Goal: Task Accomplishment & Management: Complete application form

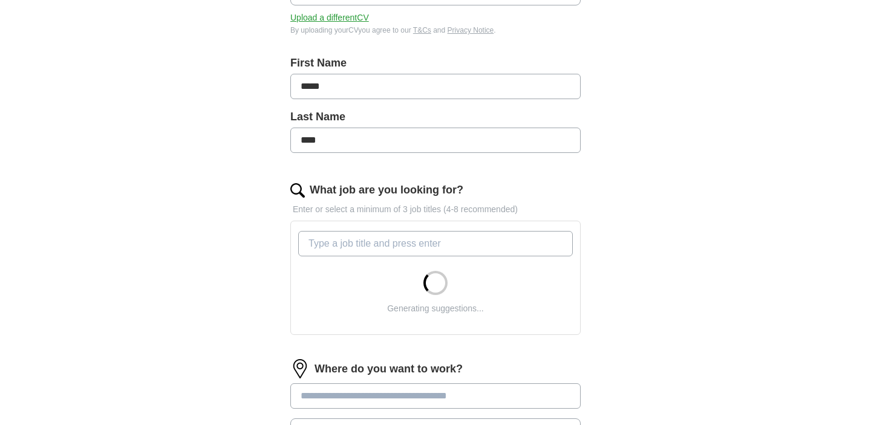
scroll to position [266, 0]
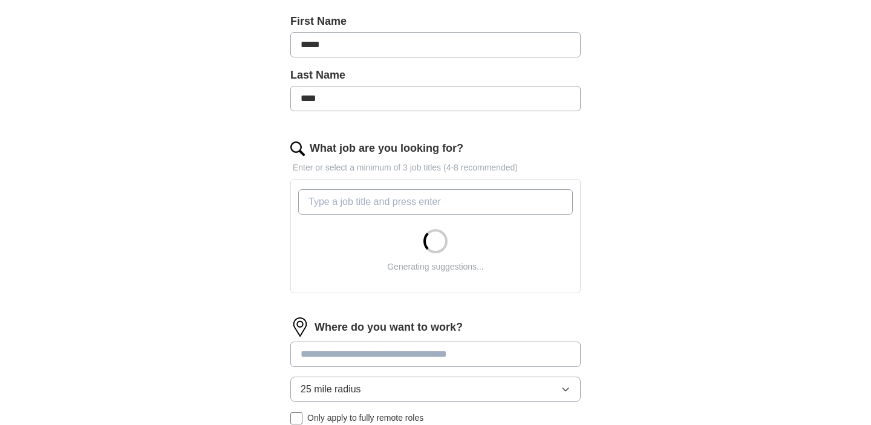
click at [377, 206] on input "What job are you looking for?" at bounding box center [435, 201] width 275 height 25
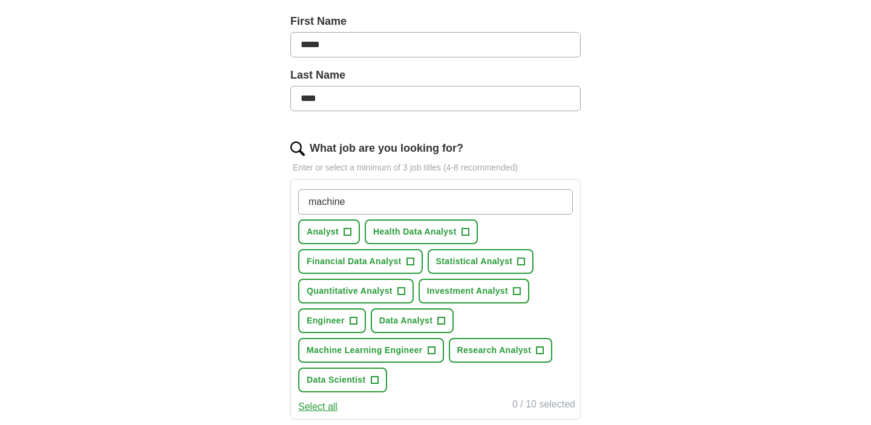
type input "machine"
click at [450, 232] on span "Health Data Analyst" at bounding box center [414, 232] width 83 height 13
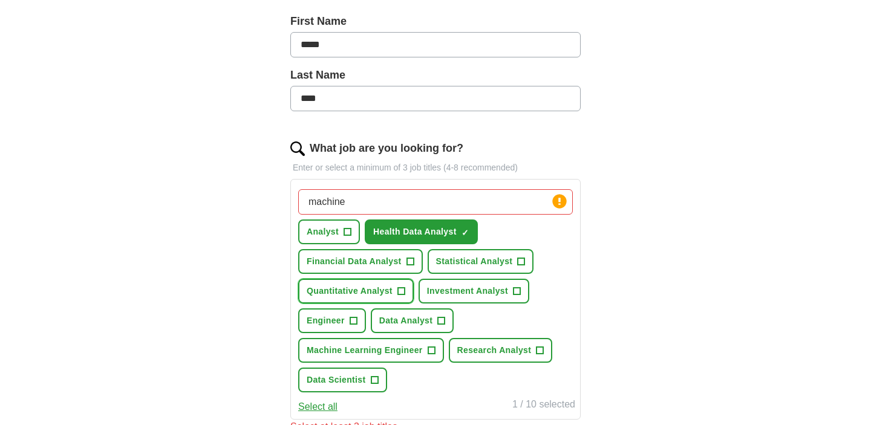
click at [399, 292] on span "+" at bounding box center [400, 292] width 7 height 10
click at [441, 321] on span "+" at bounding box center [441, 321] width 7 height 10
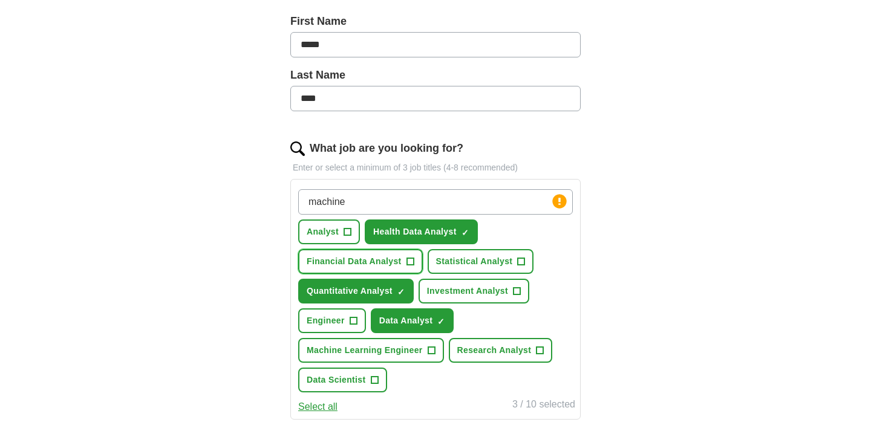
click at [400, 263] on span "Financial Data Analyst" at bounding box center [354, 261] width 95 height 13
click at [526, 347] on span "Research Analyst" at bounding box center [494, 350] width 74 height 13
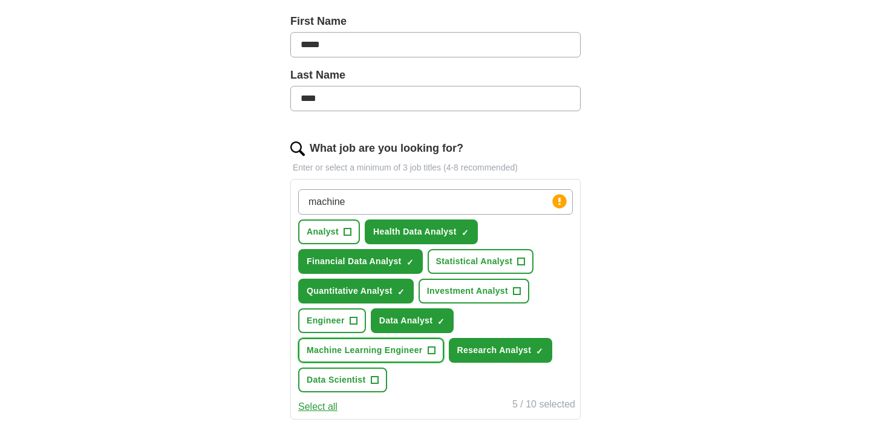
click at [429, 356] on span "+" at bounding box center [431, 351] width 7 height 10
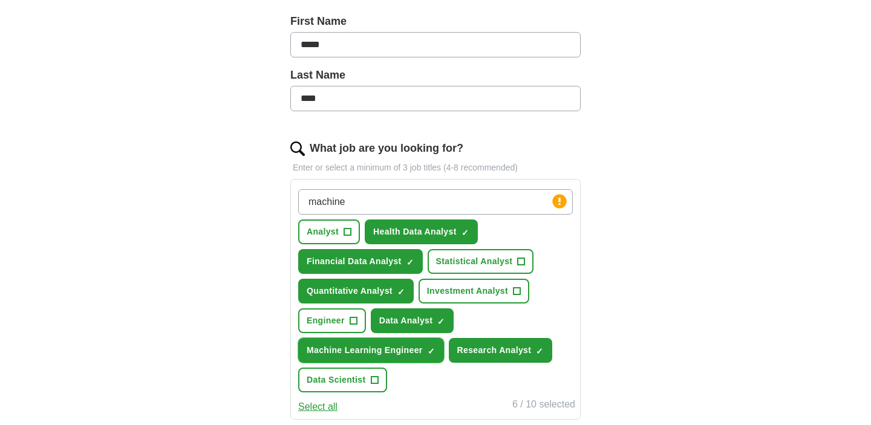
scroll to position [335, 0]
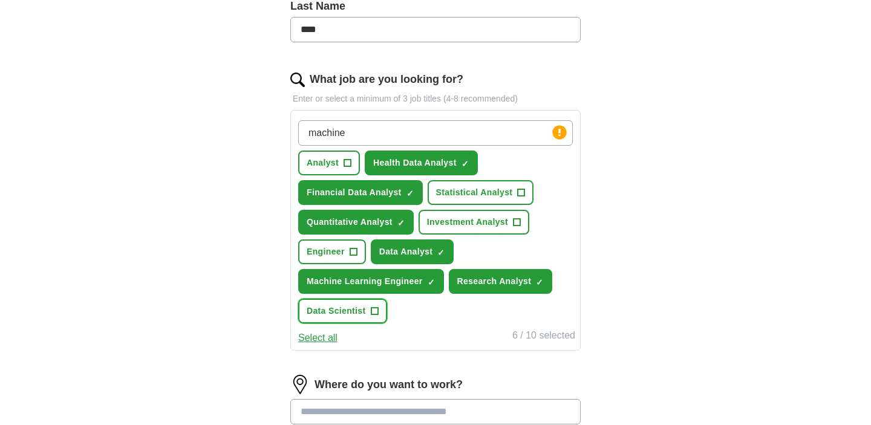
click at [361, 318] on button "Data Scientist +" at bounding box center [342, 311] width 89 height 25
click at [503, 189] on span "Statistical Analyst" at bounding box center [474, 192] width 77 height 13
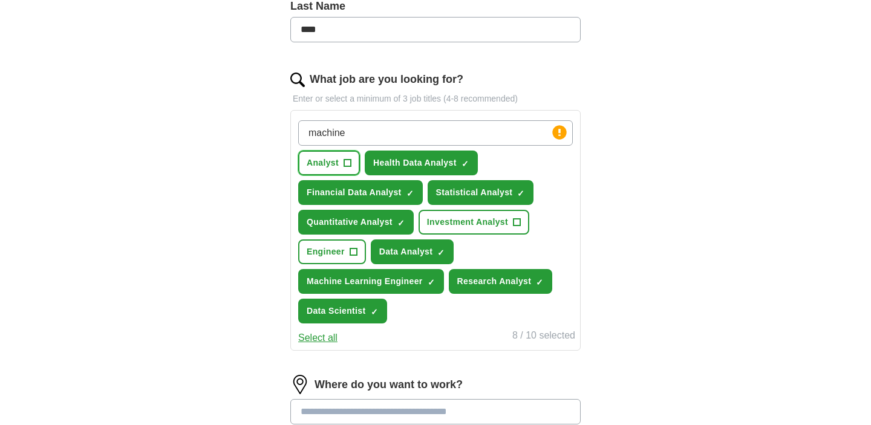
click at [325, 159] on span "Analyst" at bounding box center [323, 163] width 32 height 13
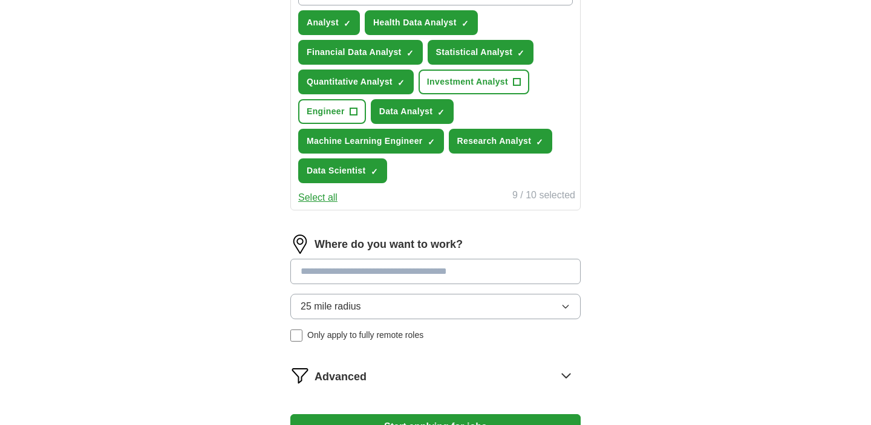
click at [396, 261] on input at bounding box center [435, 271] width 290 height 25
click at [385, 270] on input at bounding box center [435, 271] width 290 height 25
type input "******"
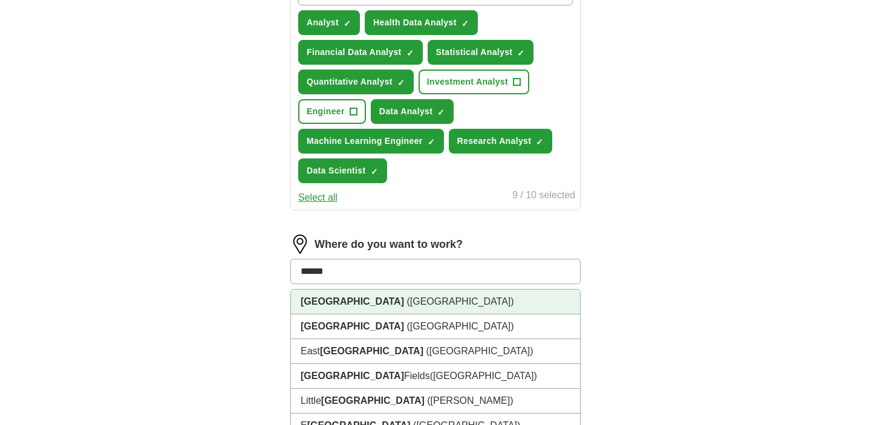
click at [405, 302] on li "[GEOGRAPHIC_DATA] ([GEOGRAPHIC_DATA])" at bounding box center [435, 302] width 289 height 25
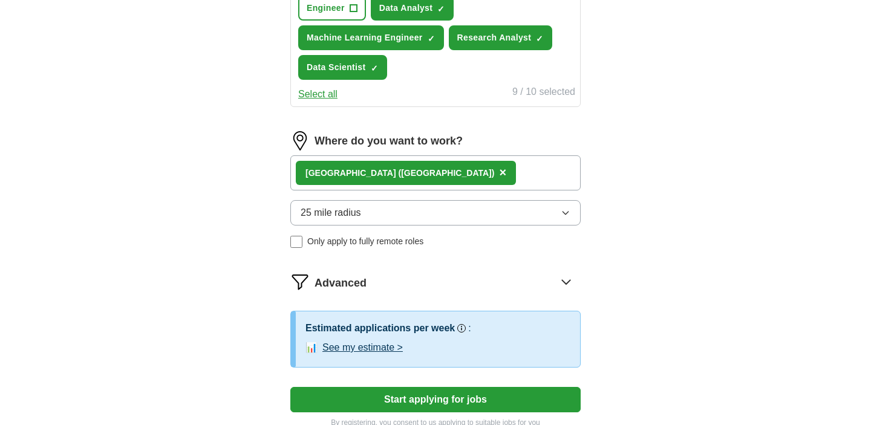
scroll to position [598, 0]
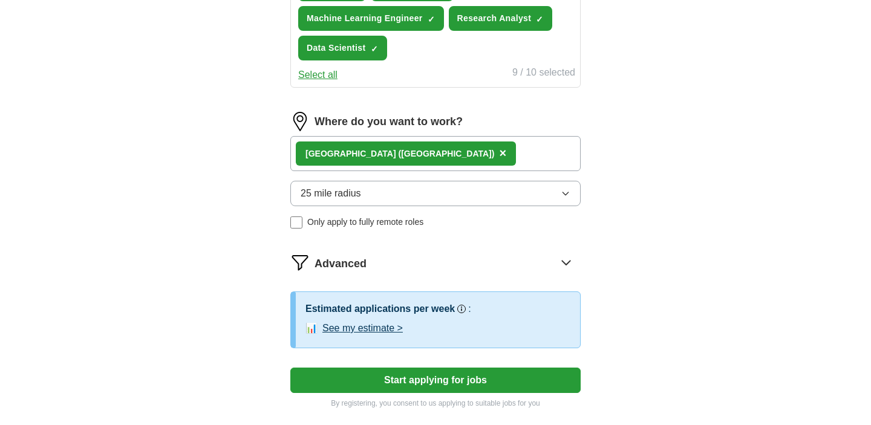
click at [533, 201] on button "25 mile radius" at bounding box center [435, 193] width 290 height 25
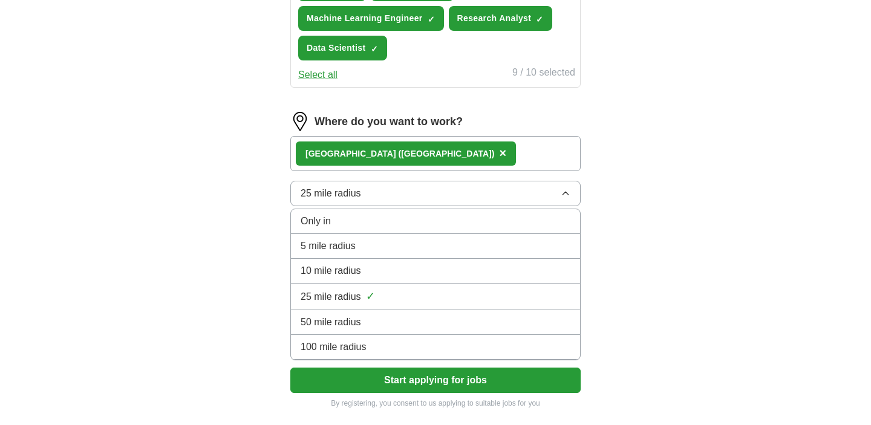
click at [500, 318] on div "50 mile radius" at bounding box center [436, 322] width 270 height 15
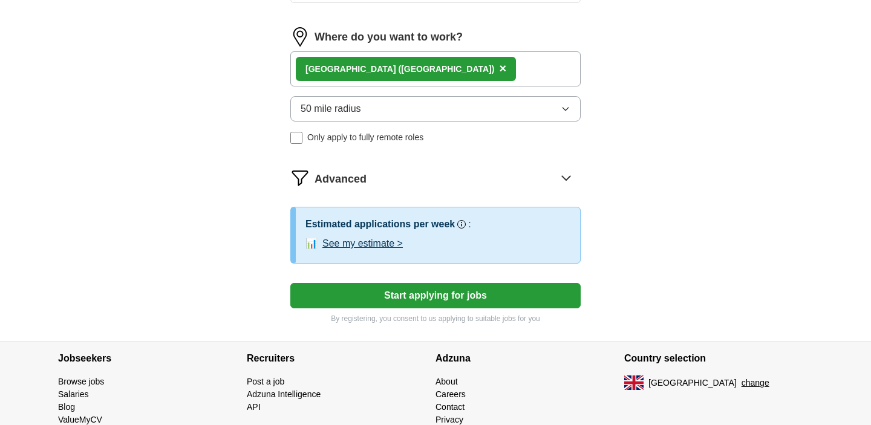
click at [400, 298] on button "Start applying for jobs" at bounding box center [435, 295] width 290 height 25
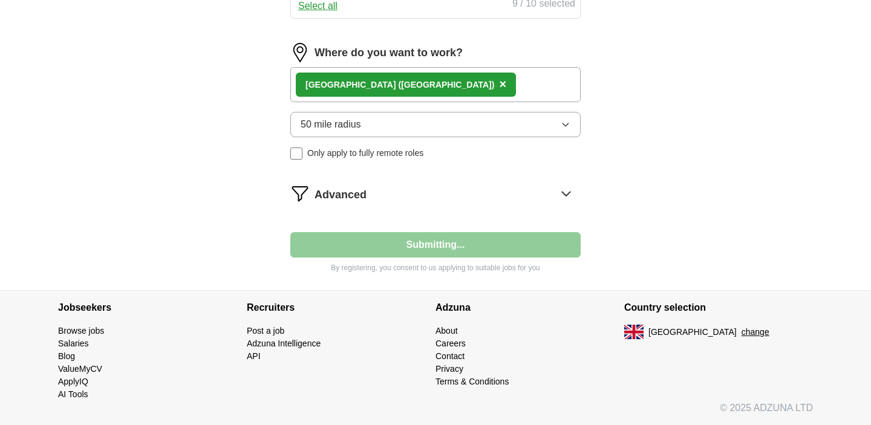
scroll to position [667, 0]
click at [563, 194] on icon at bounding box center [566, 194] width 8 height 4
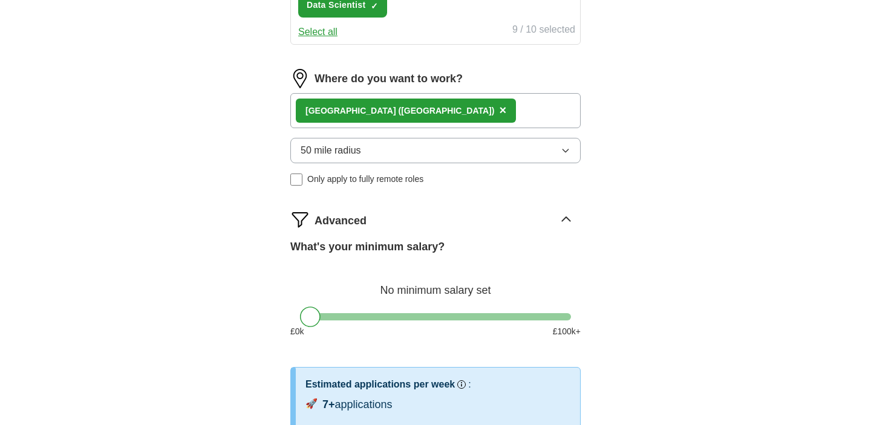
select select "**"
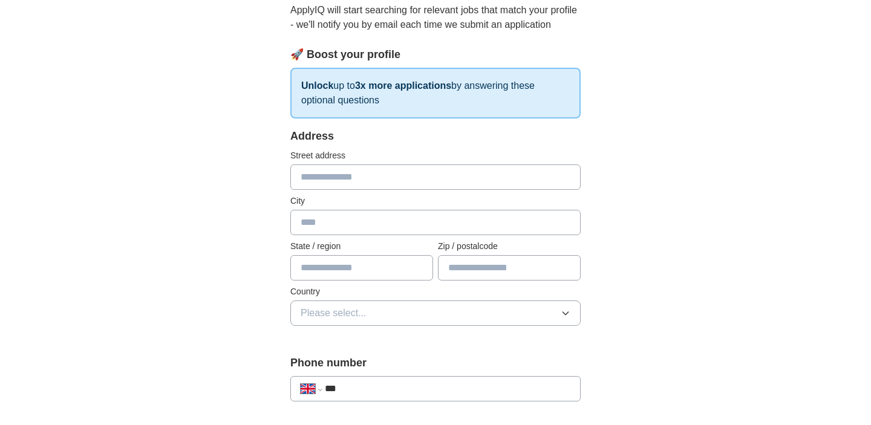
scroll to position [136, 0]
click at [354, 182] on input "text" at bounding box center [435, 175] width 290 height 25
type input "**********"
type input "******"
type input "*******"
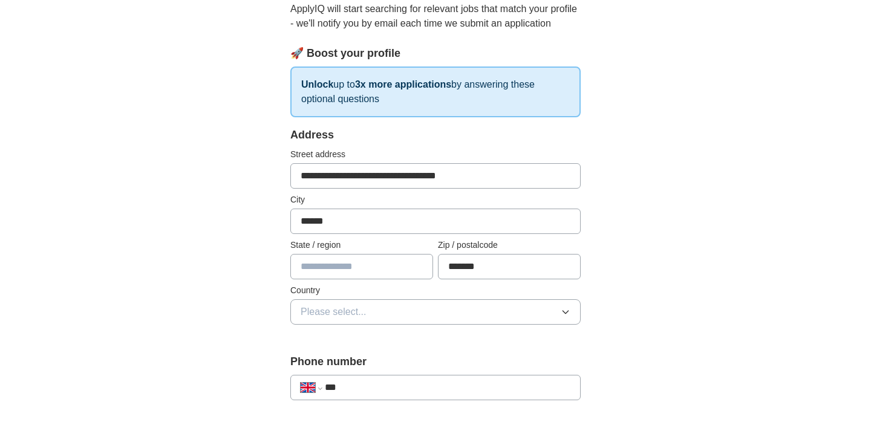
click at [313, 318] on span "Please select..." at bounding box center [334, 312] width 66 height 15
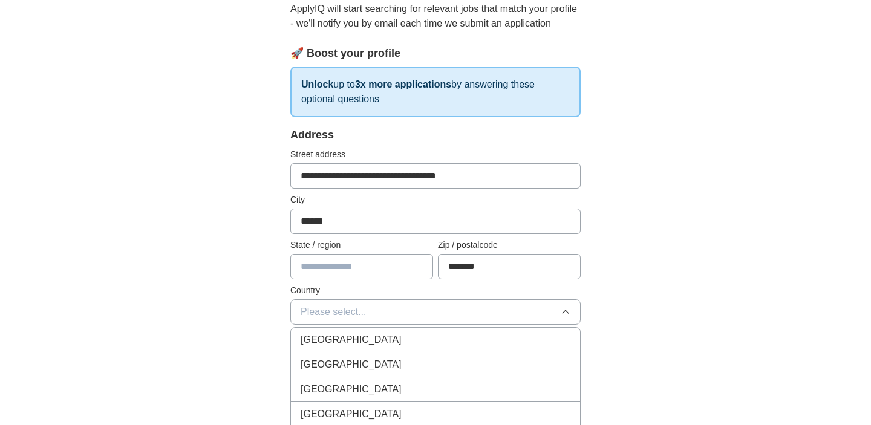
click at [324, 333] on span "[GEOGRAPHIC_DATA]" at bounding box center [351, 340] width 101 height 15
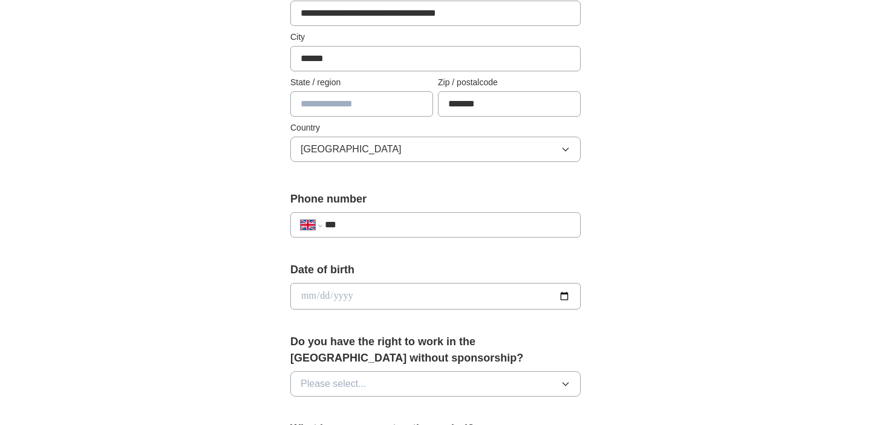
scroll to position [303, 0]
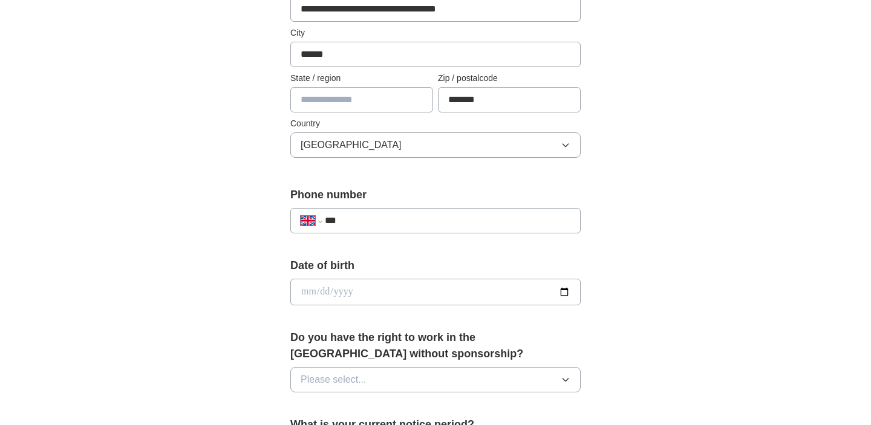
click at [408, 217] on input "***" at bounding box center [448, 220] width 246 height 15
type input "**********"
click at [231, 258] on div "**********" at bounding box center [435, 276] width 774 height 1085
click at [370, 218] on input "**********" at bounding box center [448, 220] width 246 height 15
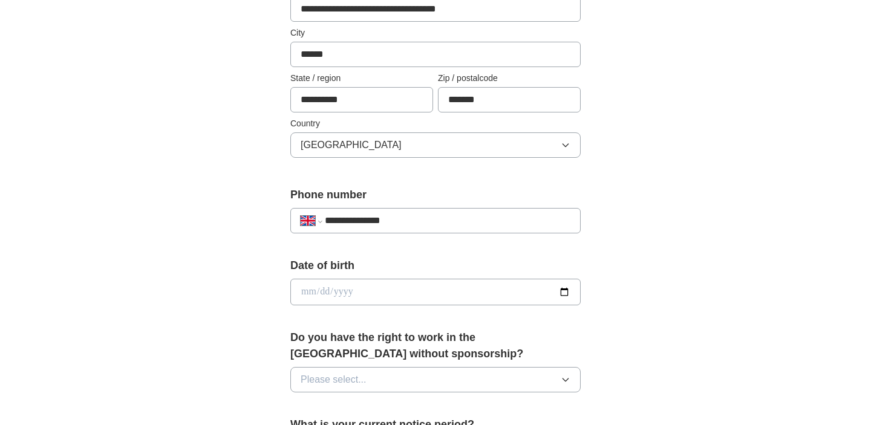
type input "**********"
click at [344, 303] on input "date" at bounding box center [435, 292] width 290 height 27
type input "**********"
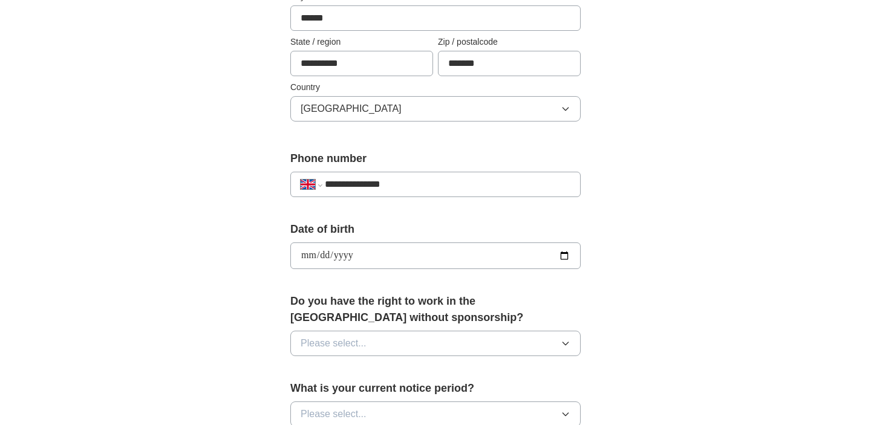
scroll to position [348, 0]
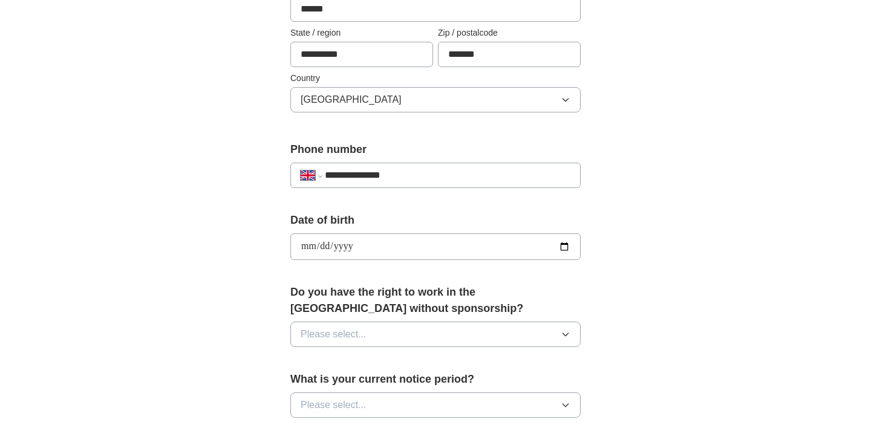
click at [341, 337] on span "Please select..." at bounding box center [334, 334] width 66 height 15
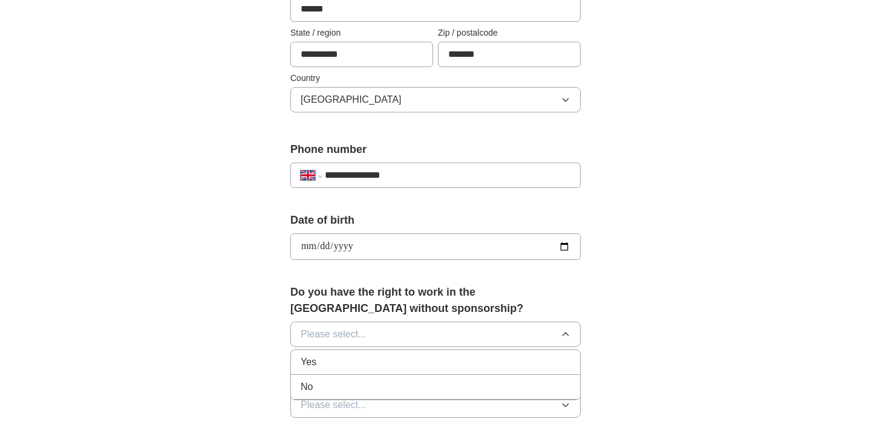
click at [329, 382] on div "No" at bounding box center [436, 387] width 270 height 15
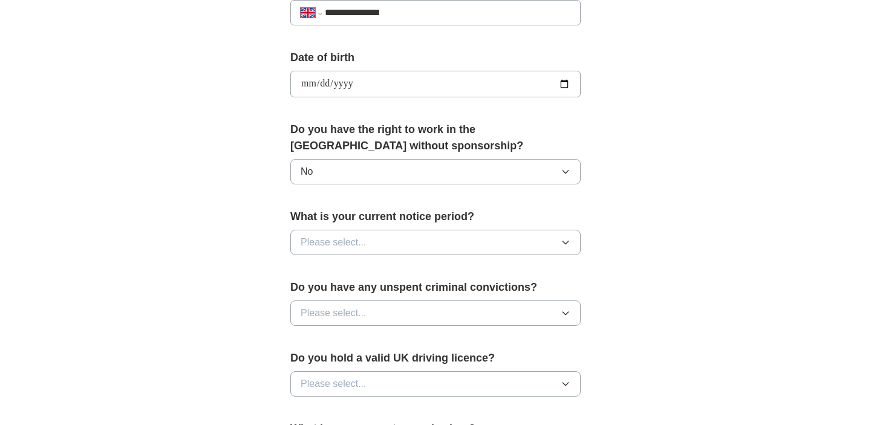
scroll to position [513, 0]
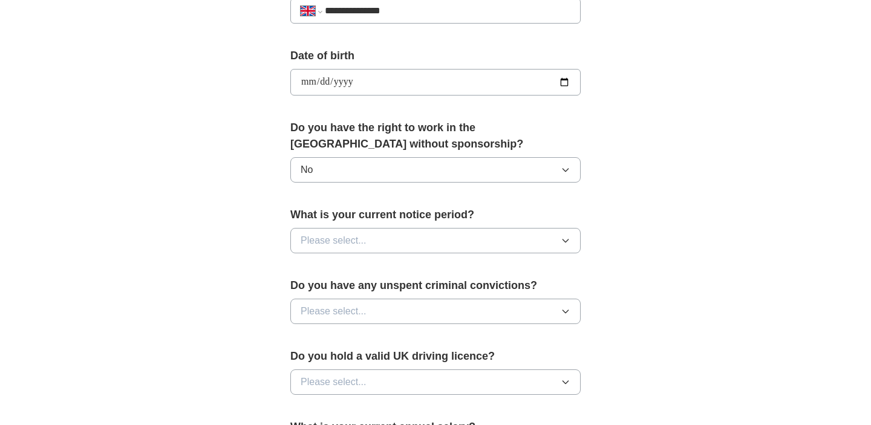
click at [376, 242] on button "Please select..." at bounding box center [435, 240] width 290 height 25
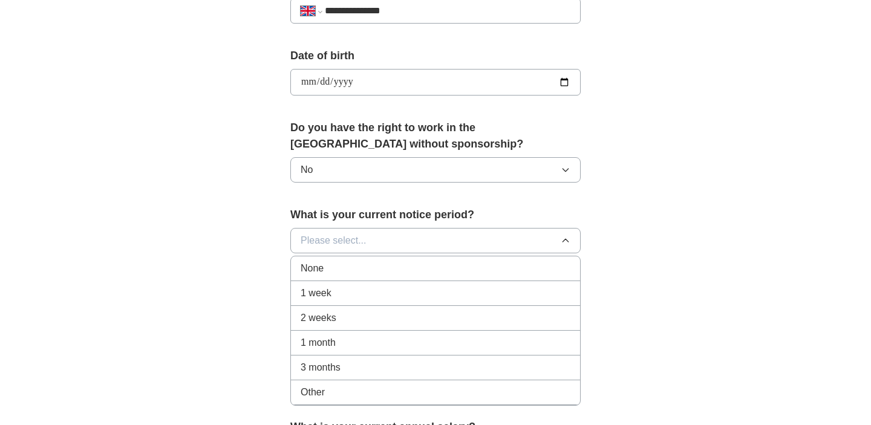
click at [364, 269] on div "None" at bounding box center [436, 268] width 270 height 15
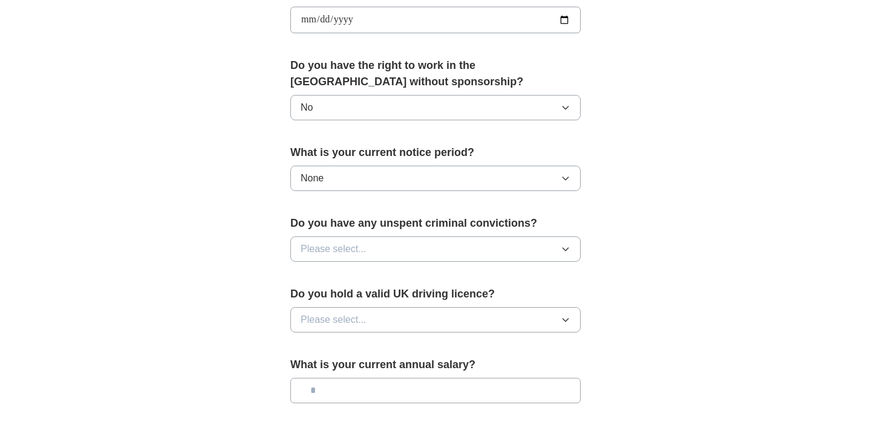
scroll to position [594, 0]
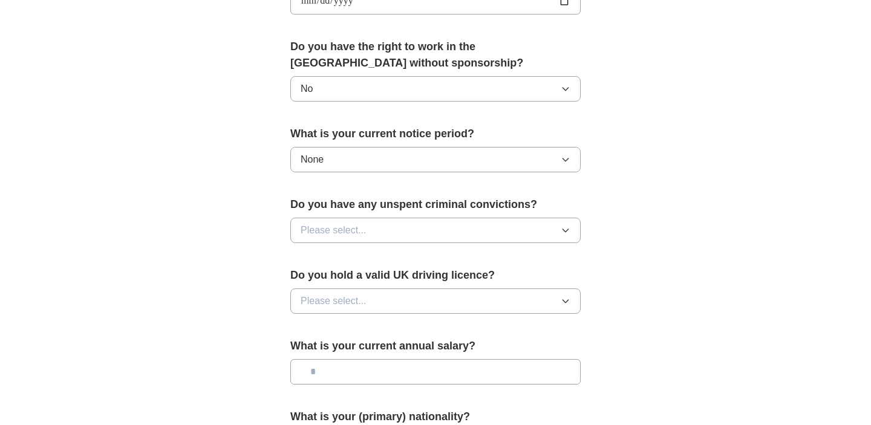
click at [365, 232] on span "Please select..." at bounding box center [334, 230] width 66 height 15
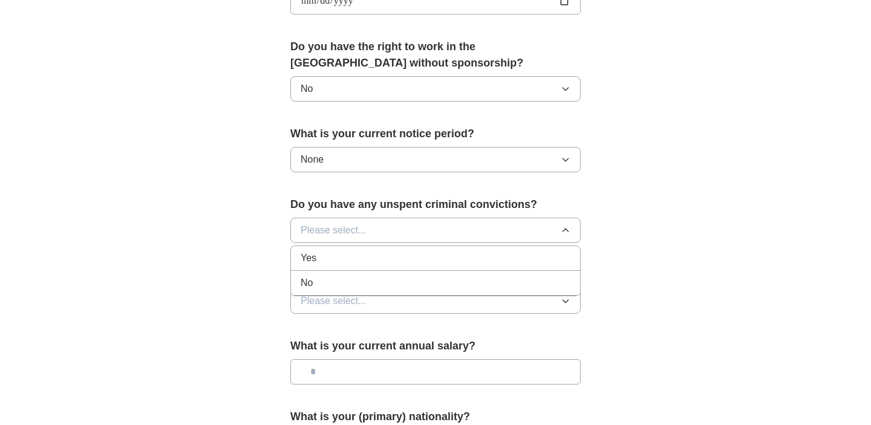
click at [358, 289] on div "No" at bounding box center [436, 283] width 270 height 15
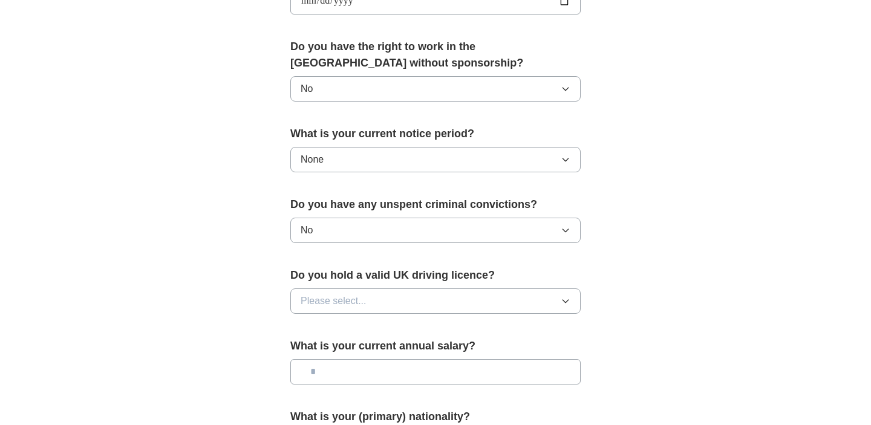
click at [342, 305] on span "Please select..." at bounding box center [334, 301] width 66 height 15
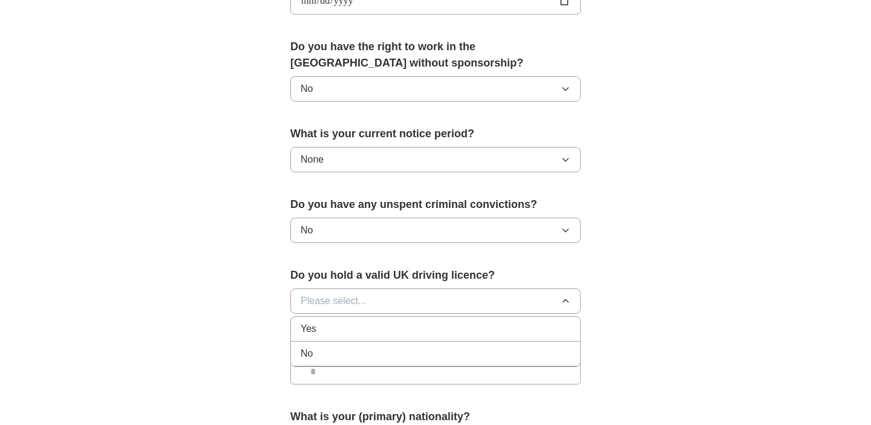
click at [339, 350] on div "No" at bounding box center [436, 354] width 270 height 15
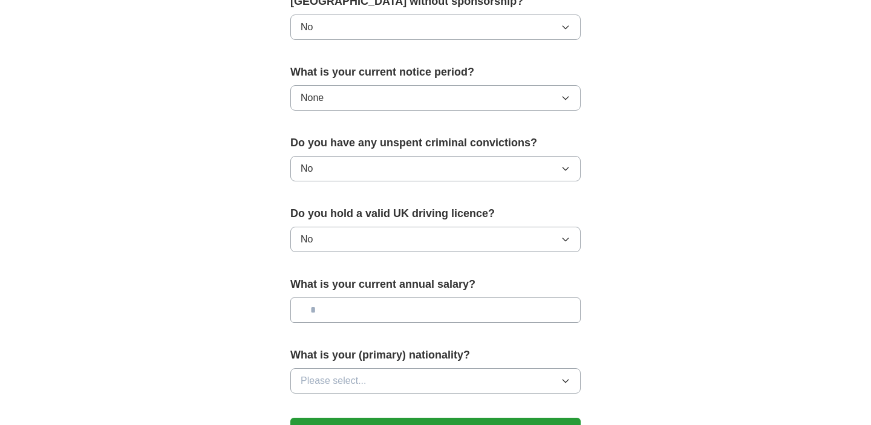
scroll to position [669, 0]
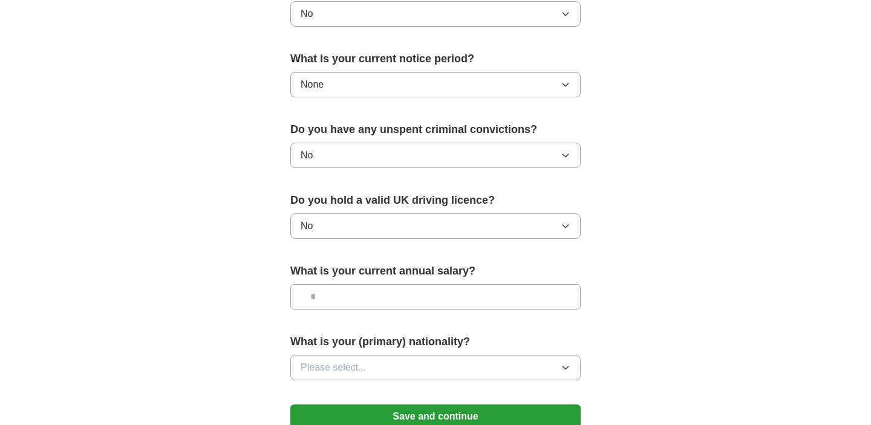
click at [359, 298] on input "text" at bounding box center [435, 296] width 290 height 25
type input "**"
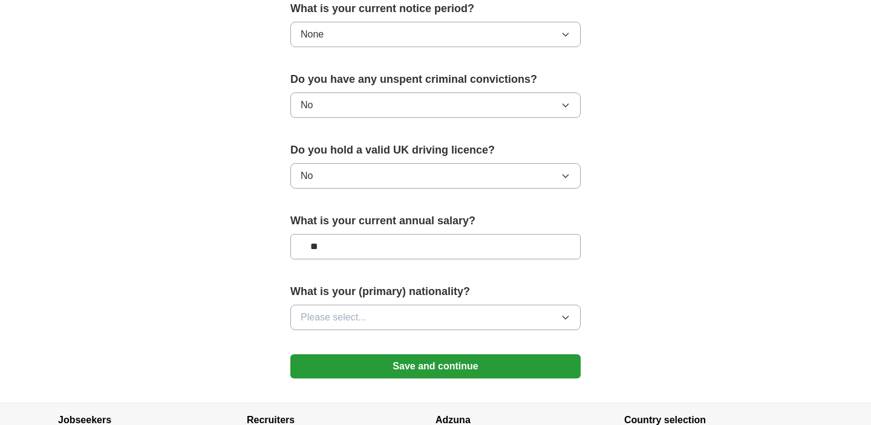
scroll to position [721, 0]
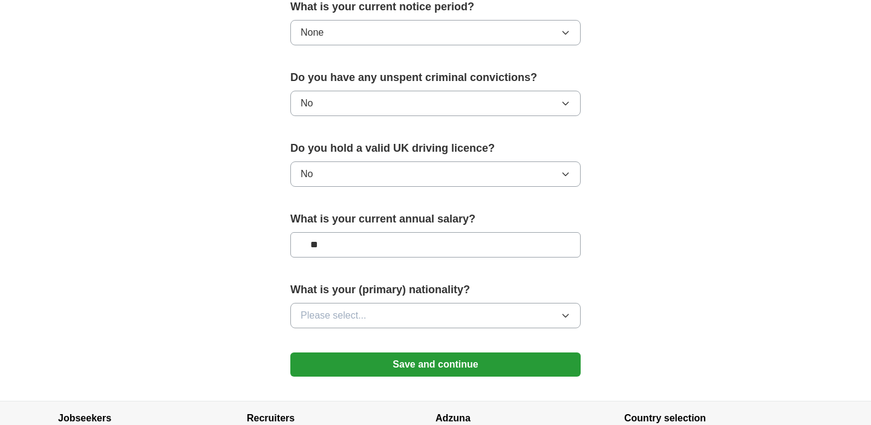
click at [319, 320] on span "Please select..." at bounding box center [334, 315] width 66 height 15
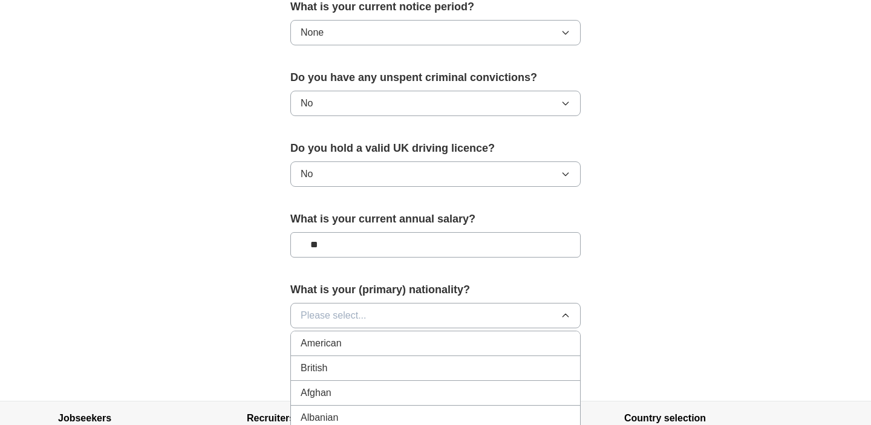
click at [328, 311] on span "Please select..." at bounding box center [334, 315] width 66 height 15
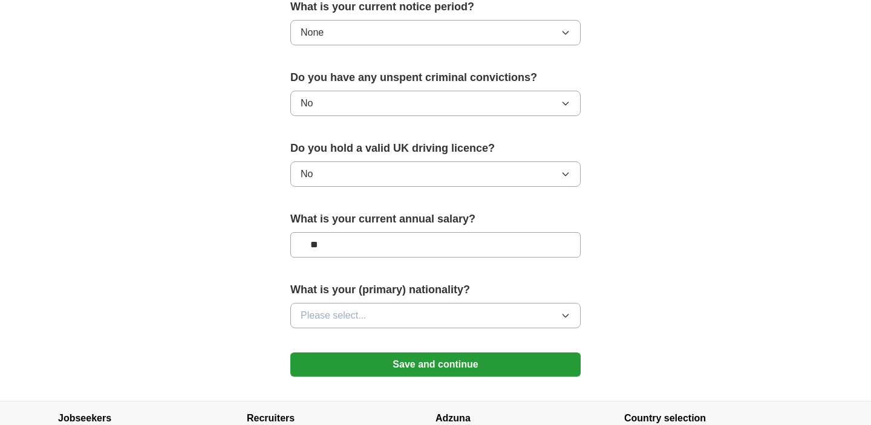
click at [366, 313] on button "Please select..." at bounding box center [435, 315] width 290 height 25
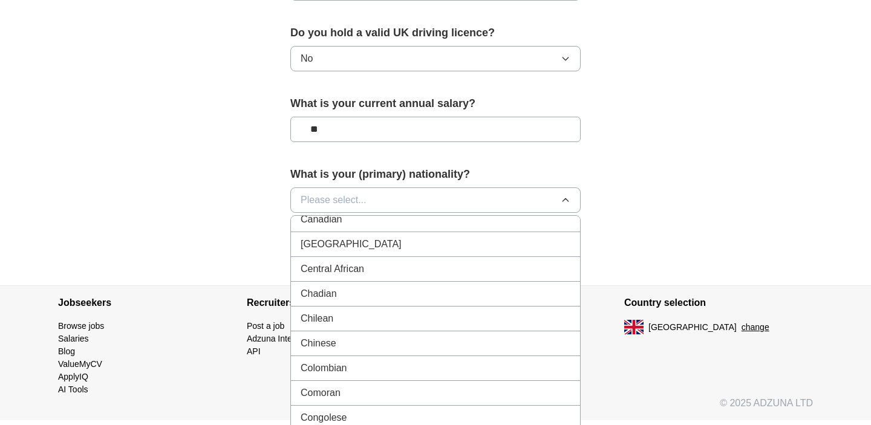
scroll to position [850, 0]
click at [382, 344] on div "Chinese" at bounding box center [436, 345] width 270 height 15
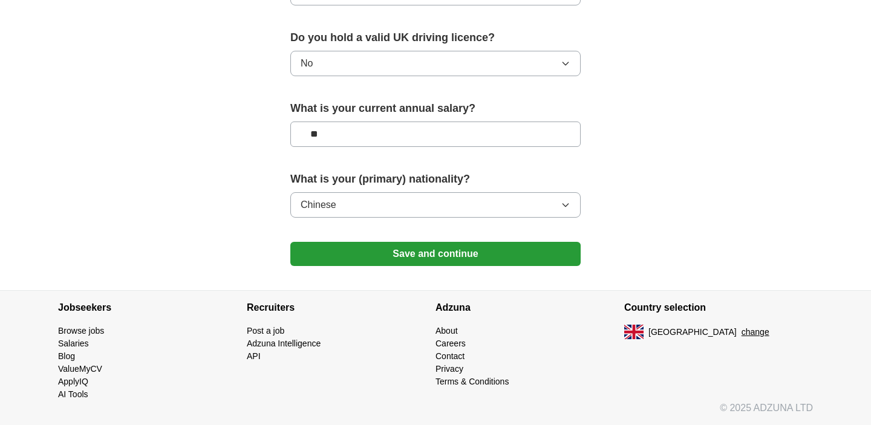
scroll to position [832, 0]
click at [397, 261] on button "Save and continue" at bounding box center [435, 254] width 290 height 24
